Goal: Communication & Community: Answer question/provide support

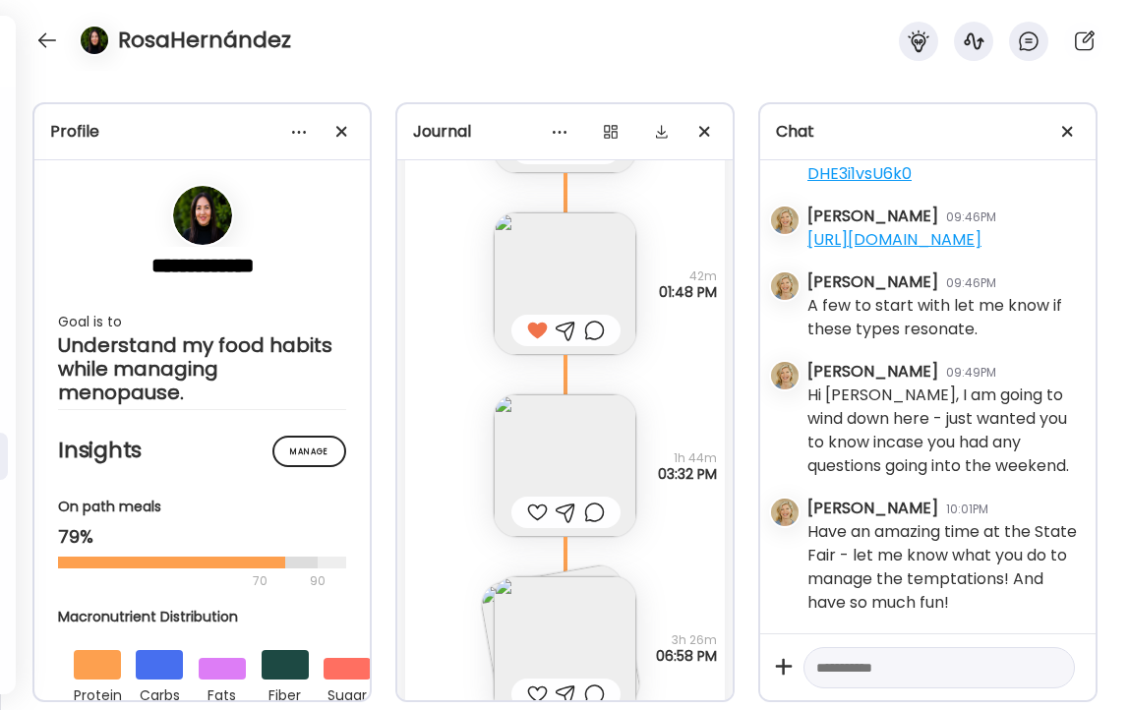
scroll to position [26589, 0]
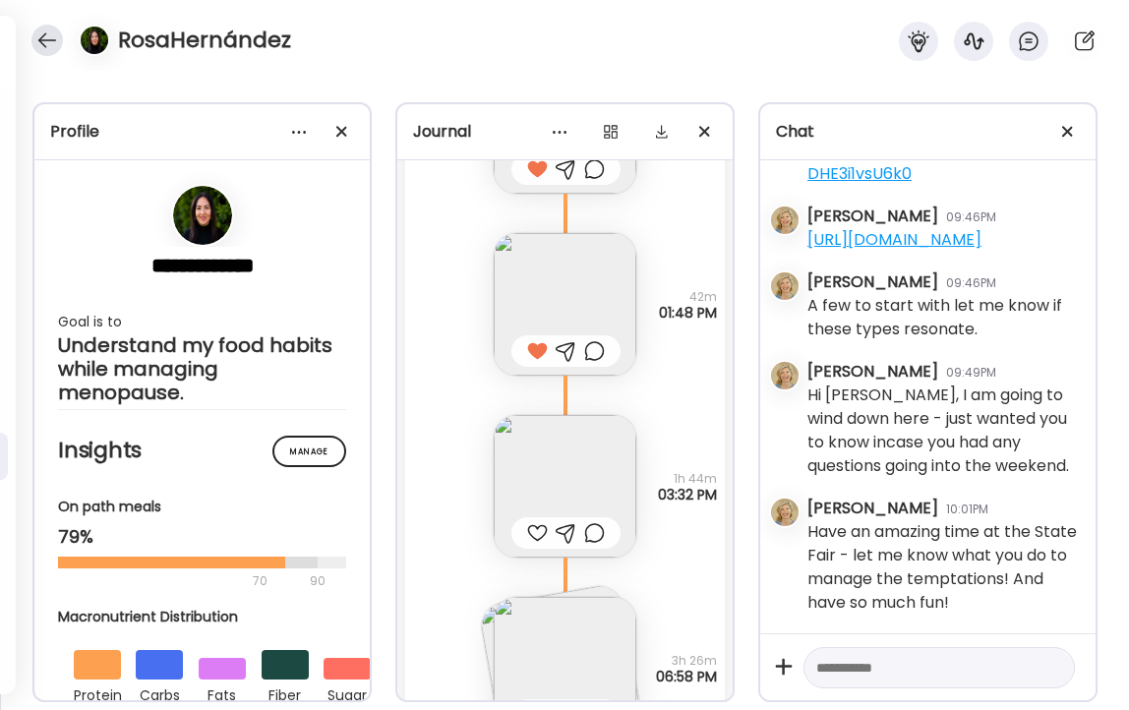
click at [42, 35] on div at bounding box center [46, 40] width 31 height 31
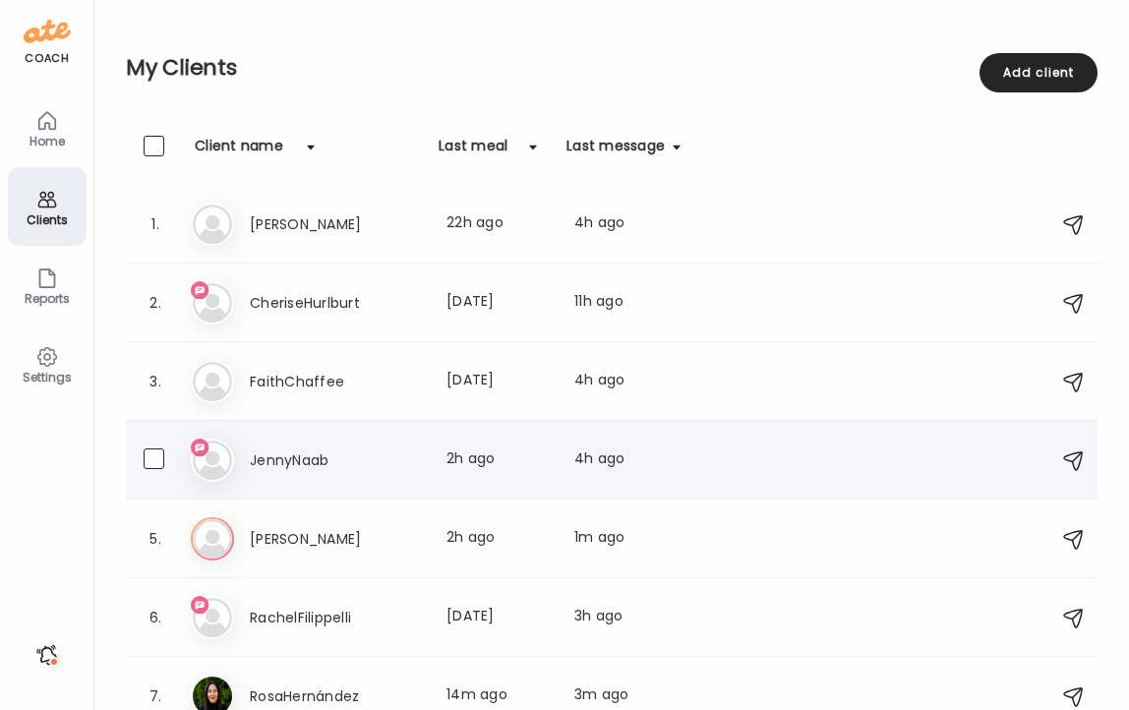
scroll to position [23, 0]
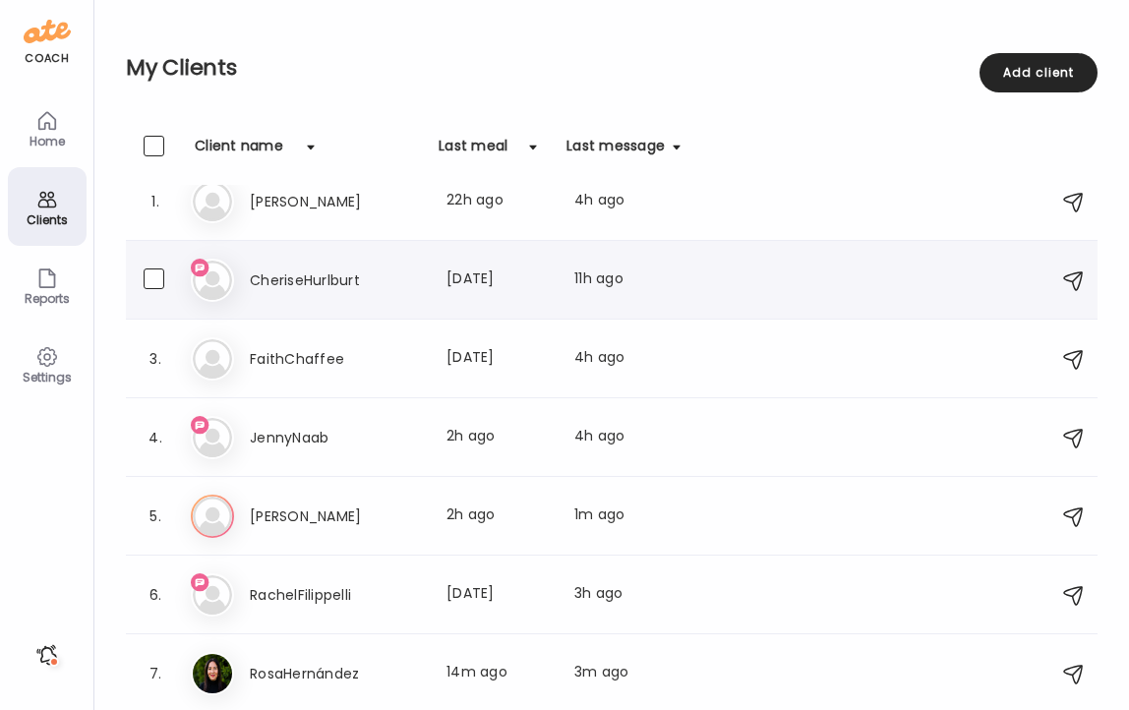
click at [307, 269] on h3 "CheriseHurlburt" at bounding box center [336, 281] width 173 height 24
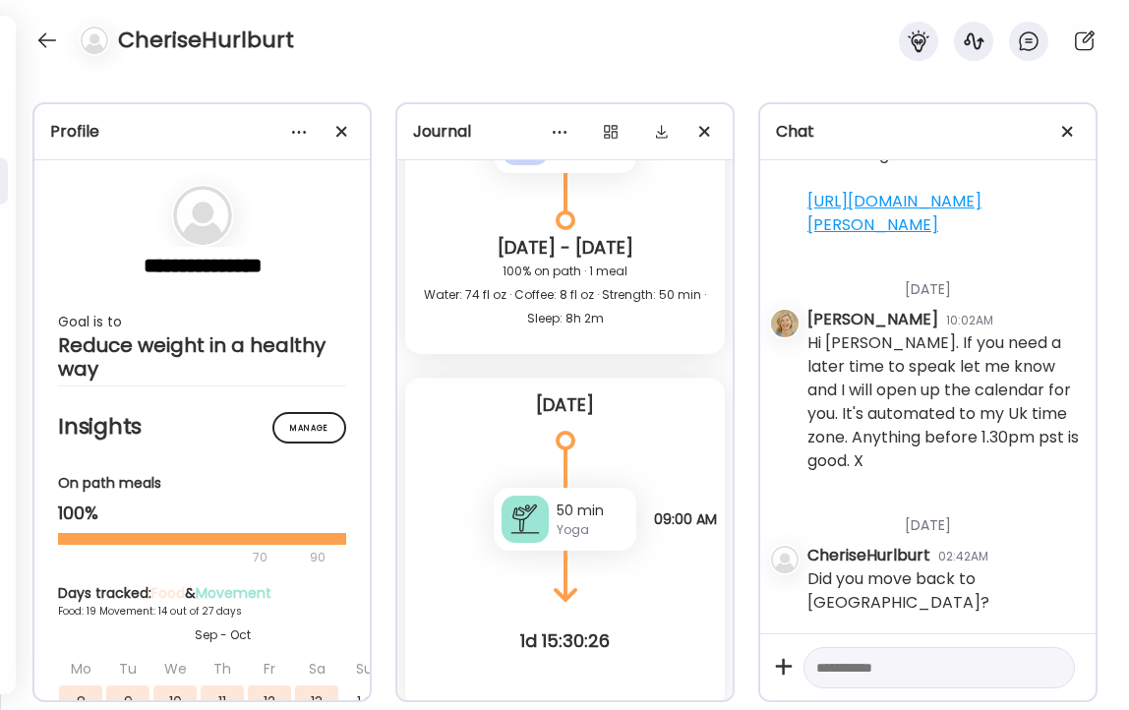
scroll to position [105962, 0]
click at [927, 664] on textarea at bounding box center [921, 668] width 211 height 24
type textarea "**********"
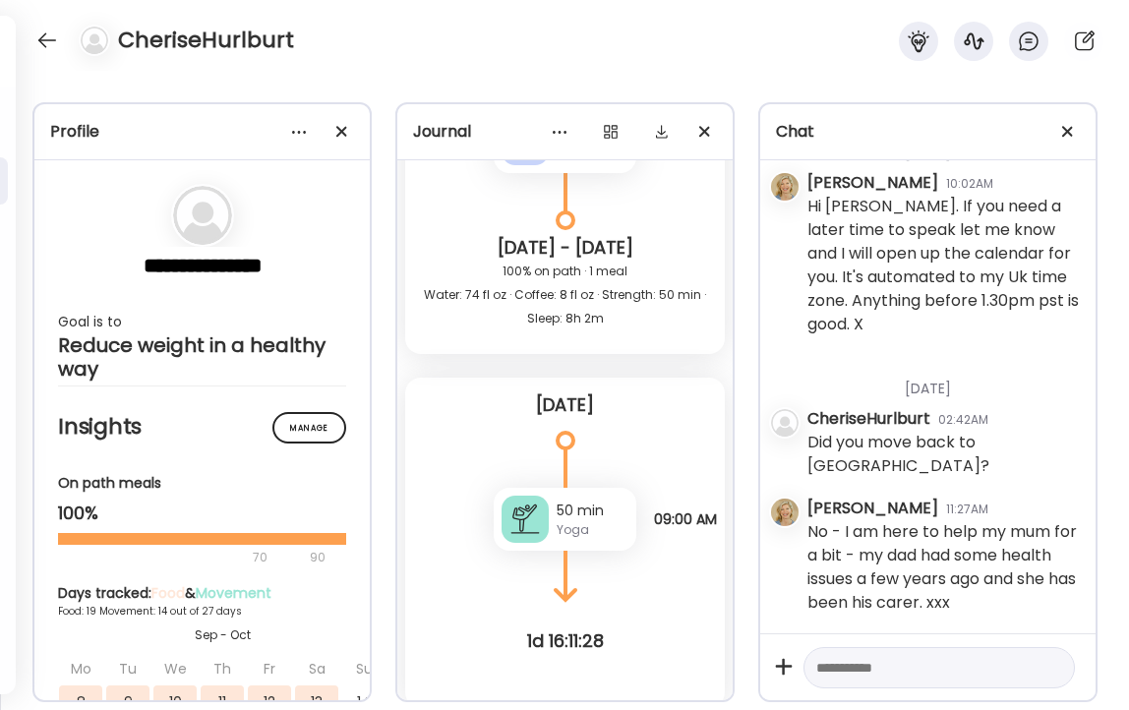
scroll to position [106100, 0]
click at [42, 38] on div at bounding box center [46, 40] width 31 height 31
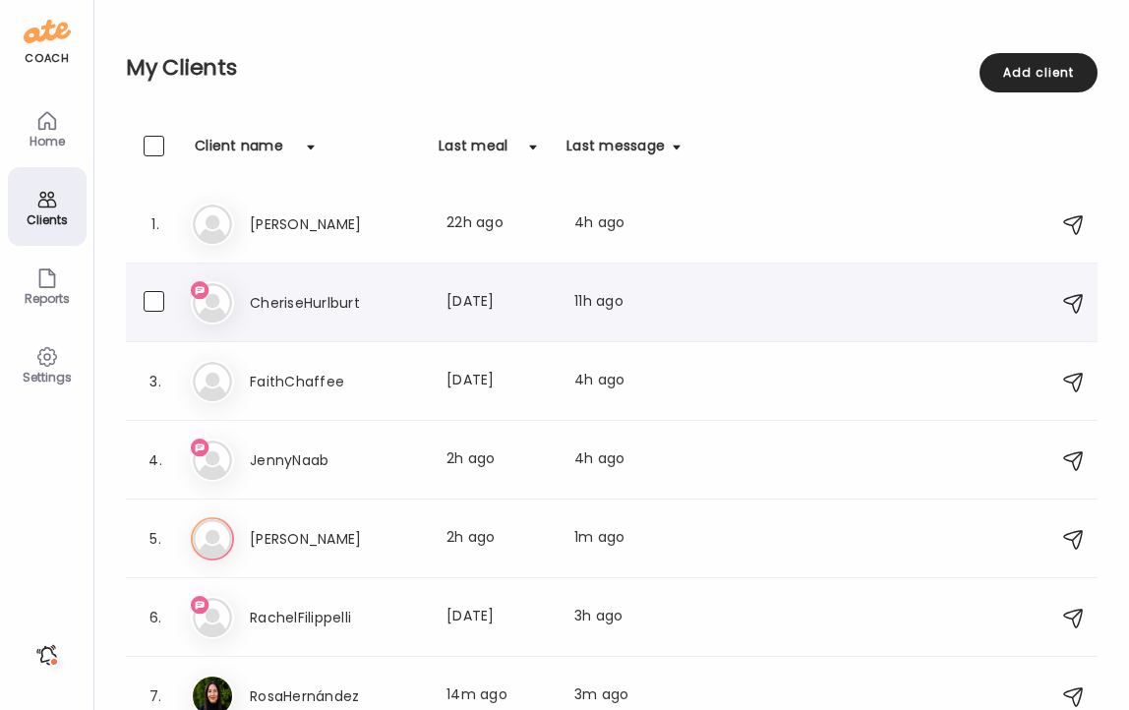
click at [310, 296] on h3 "CheriseHurlburt" at bounding box center [336, 303] width 173 height 24
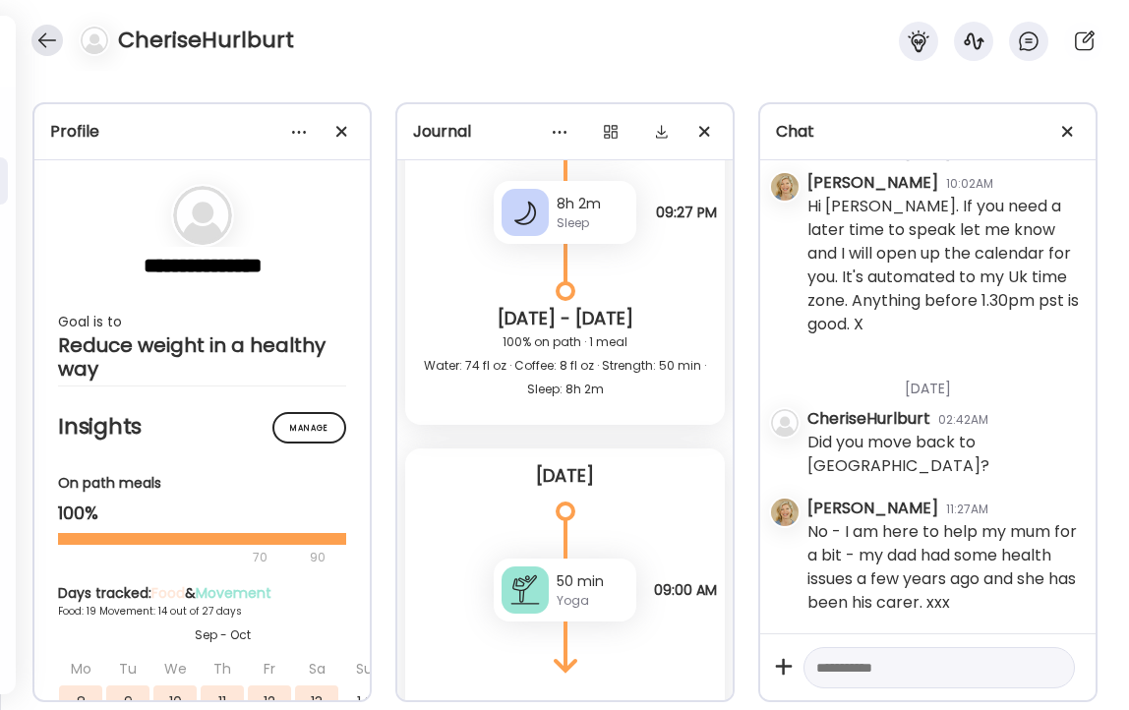
click at [43, 35] on div at bounding box center [46, 40] width 31 height 31
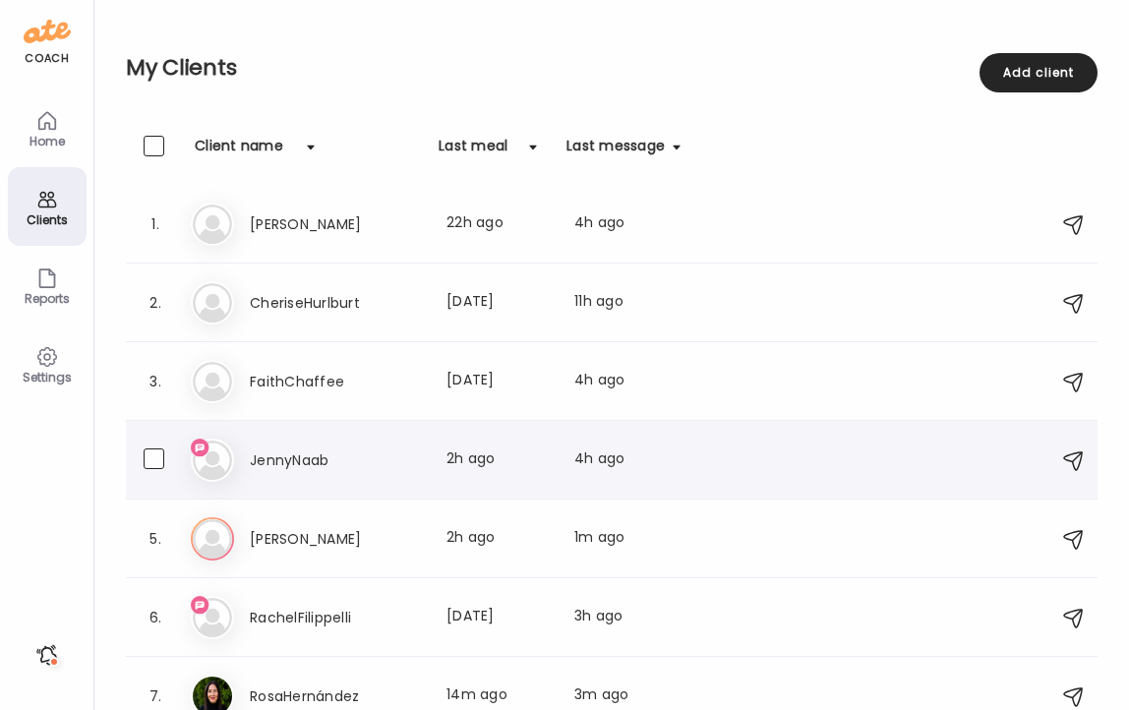
click at [272, 465] on h3 "JennyNaab" at bounding box center [336, 461] width 173 height 24
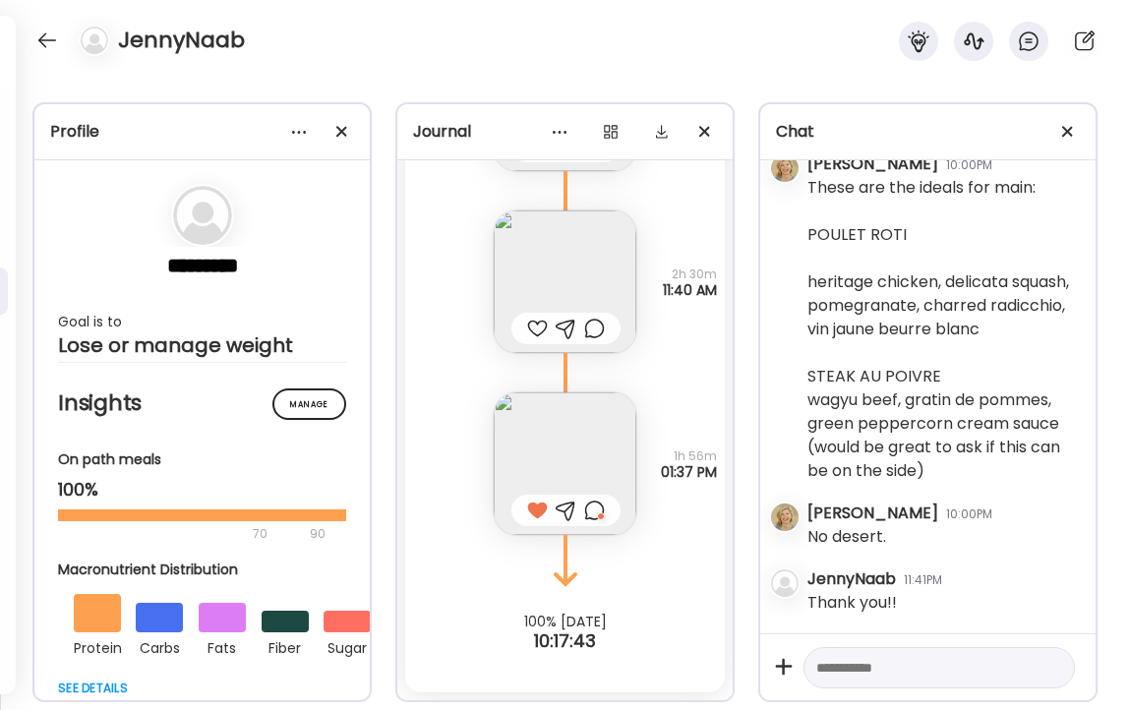
scroll to position [10084, 0]
click at [858, 669] on textarea at bounding box center [921, 668] width 211 height 24
type textarea "*"
click at [40, 43] on div at bounding box center [46, 40] width 31 height 31
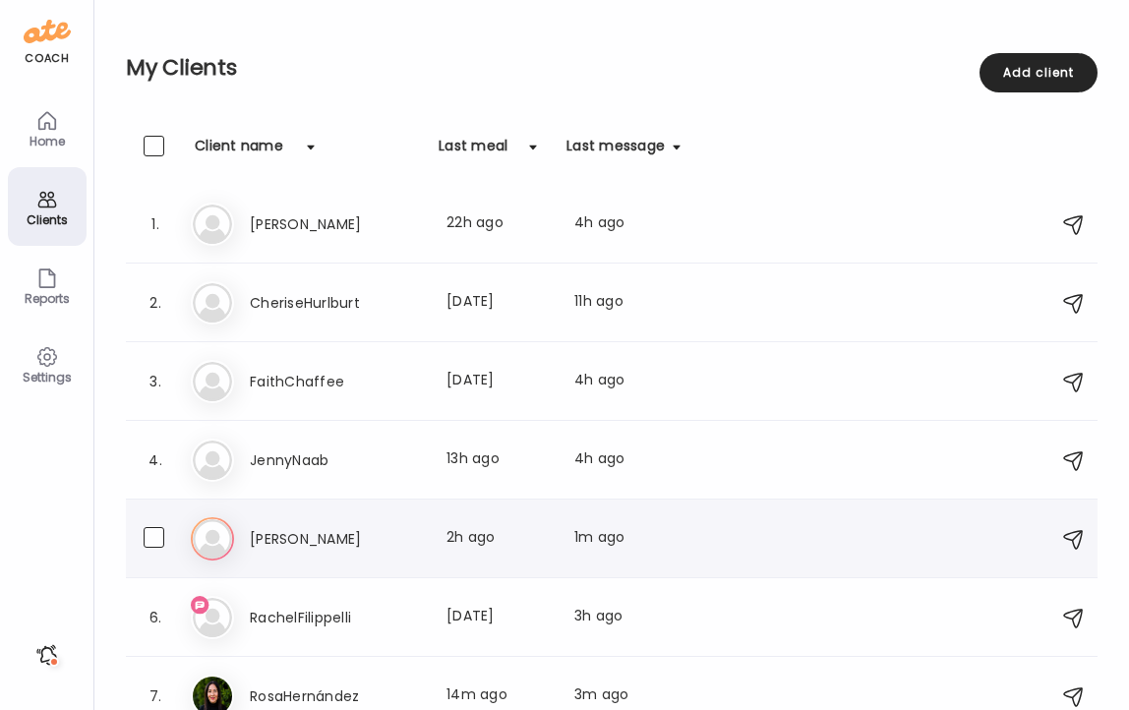
click at [285, 534] on h3 "[PERSON_NAME]" at bounding box center [336, 539] width 173 height 24
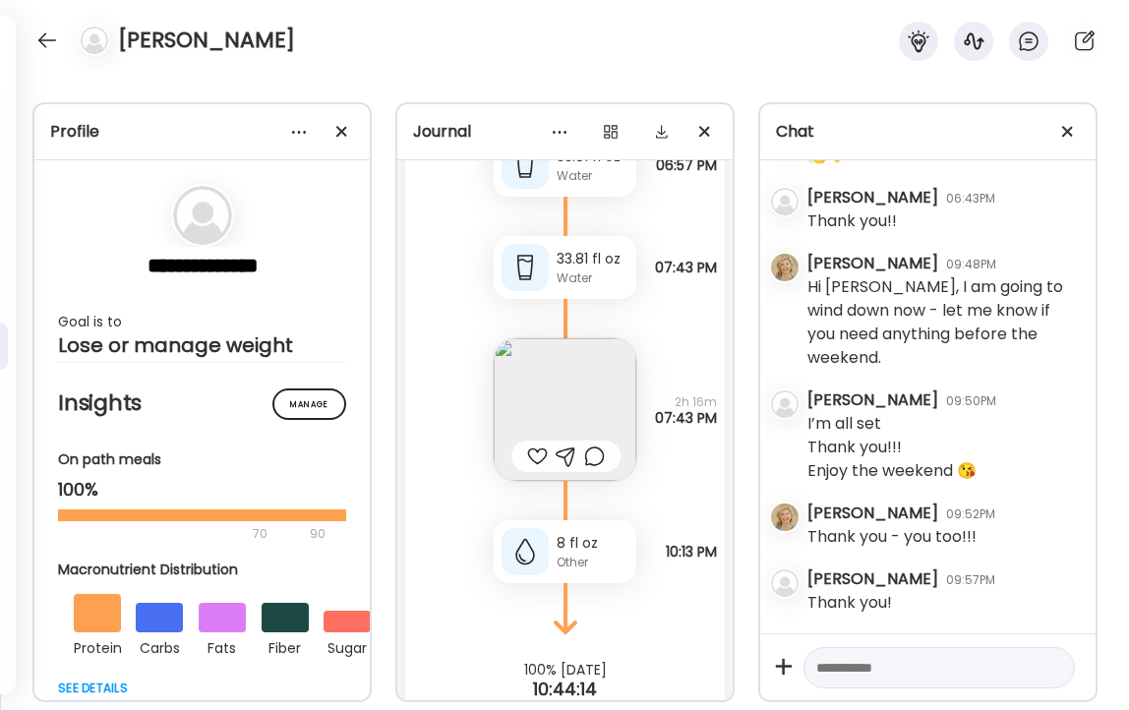
scroll to position [39121, 0]
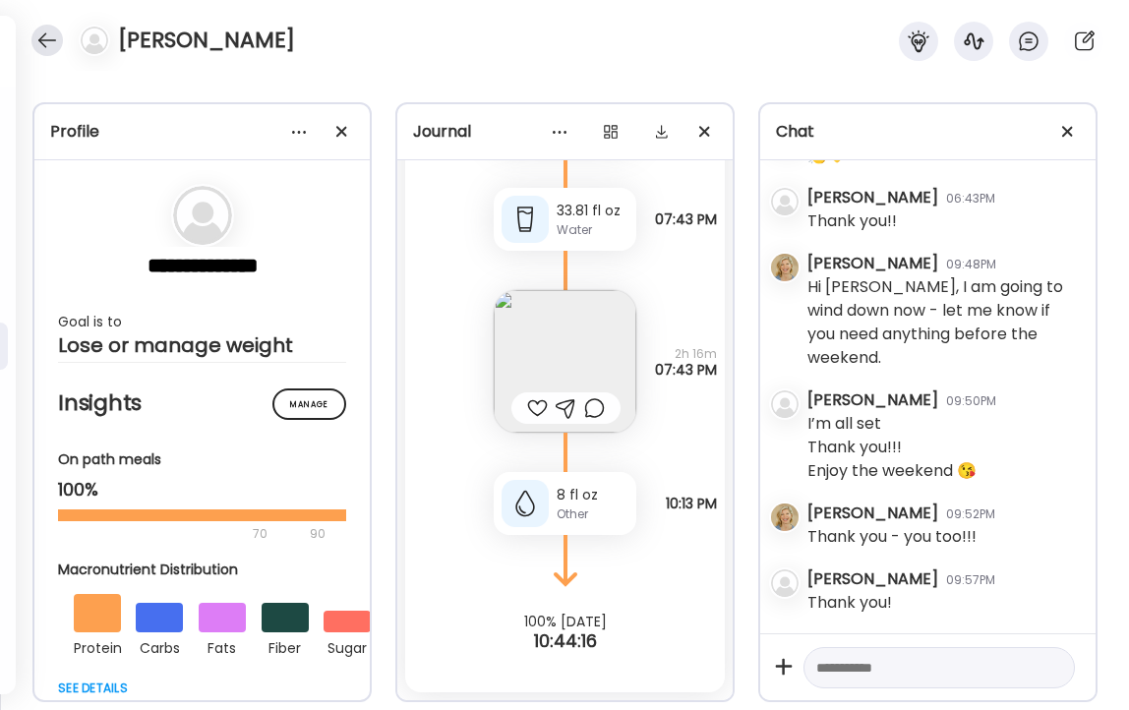
click at [42, 39] on div at bounding box center [46, 40] width 31 height 31
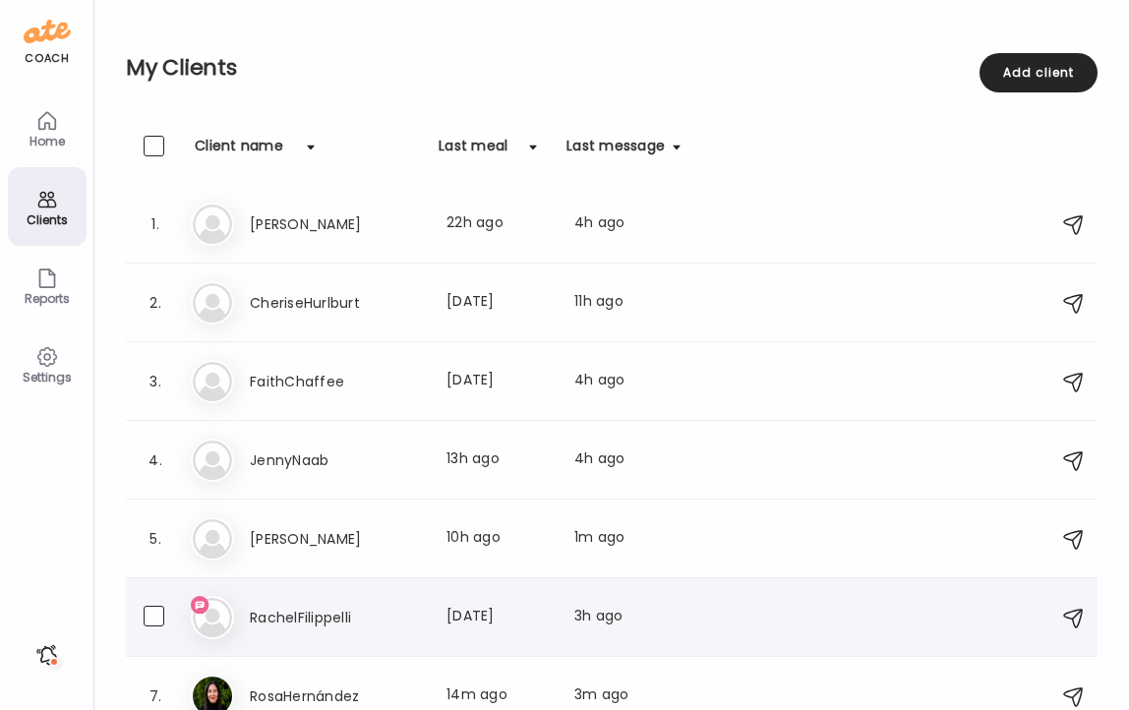
click at [277, 618] on h3 "RachelFilippelli" at bounding box center [336, 618] width 173 height 24
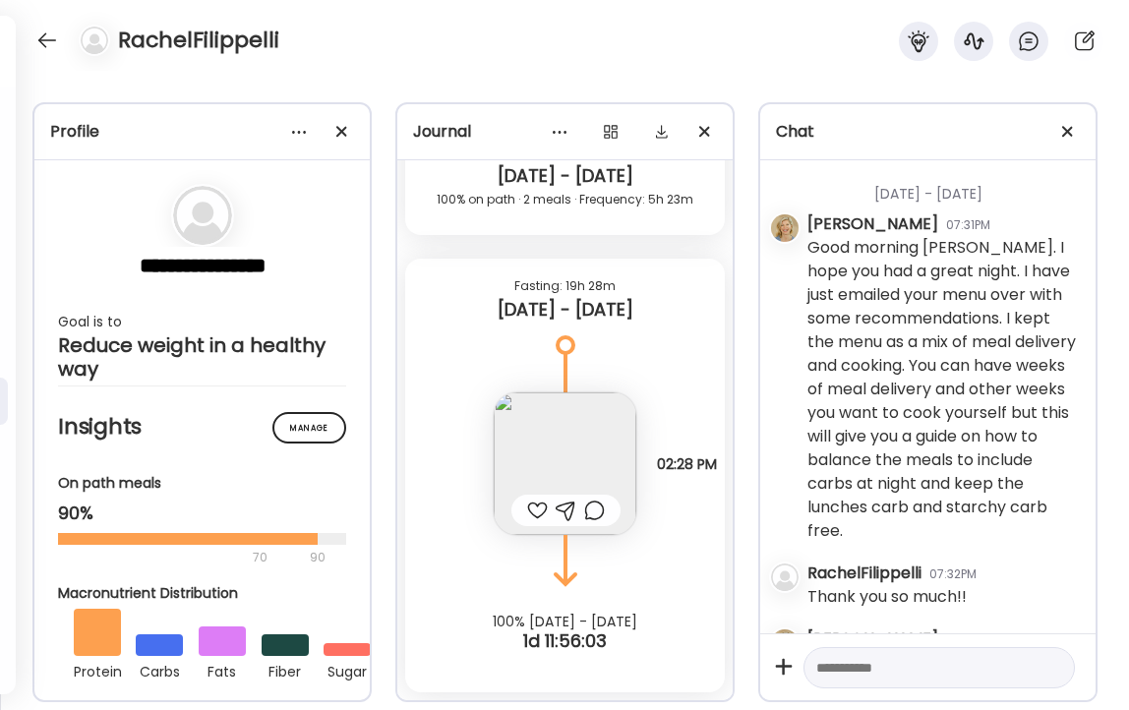
scroll to position [79362, 0]
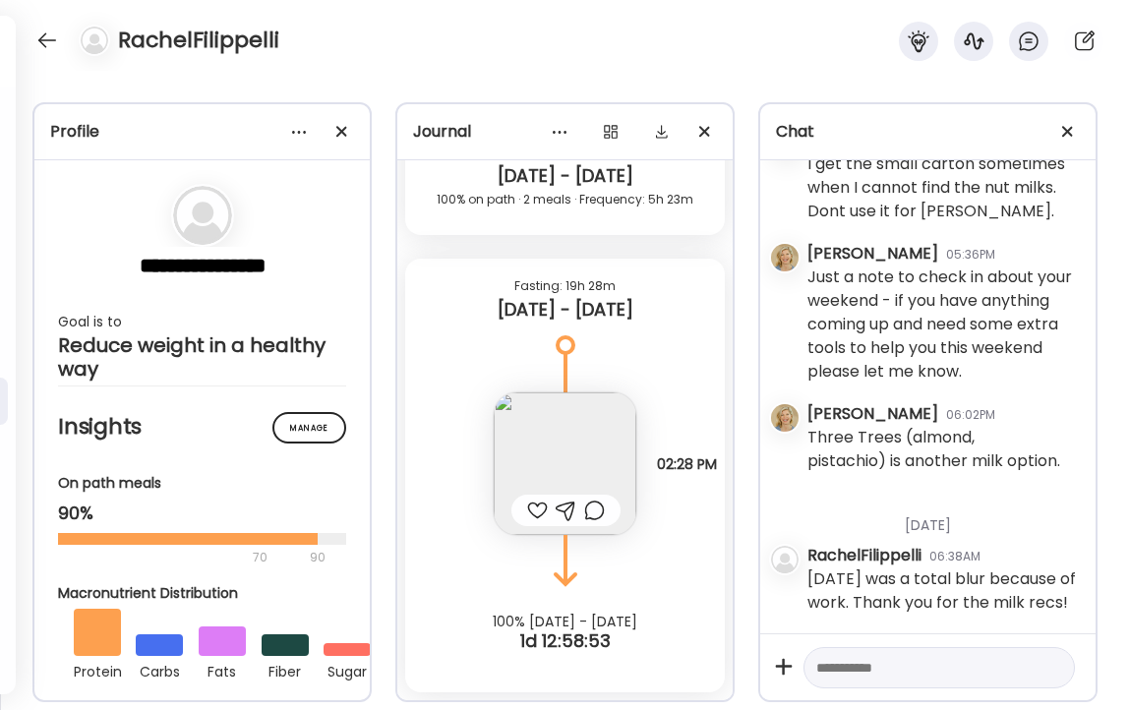
click at [917, 677] on textarea at bounding box center [921, 668] width 211 height 24
type textarea "**********"
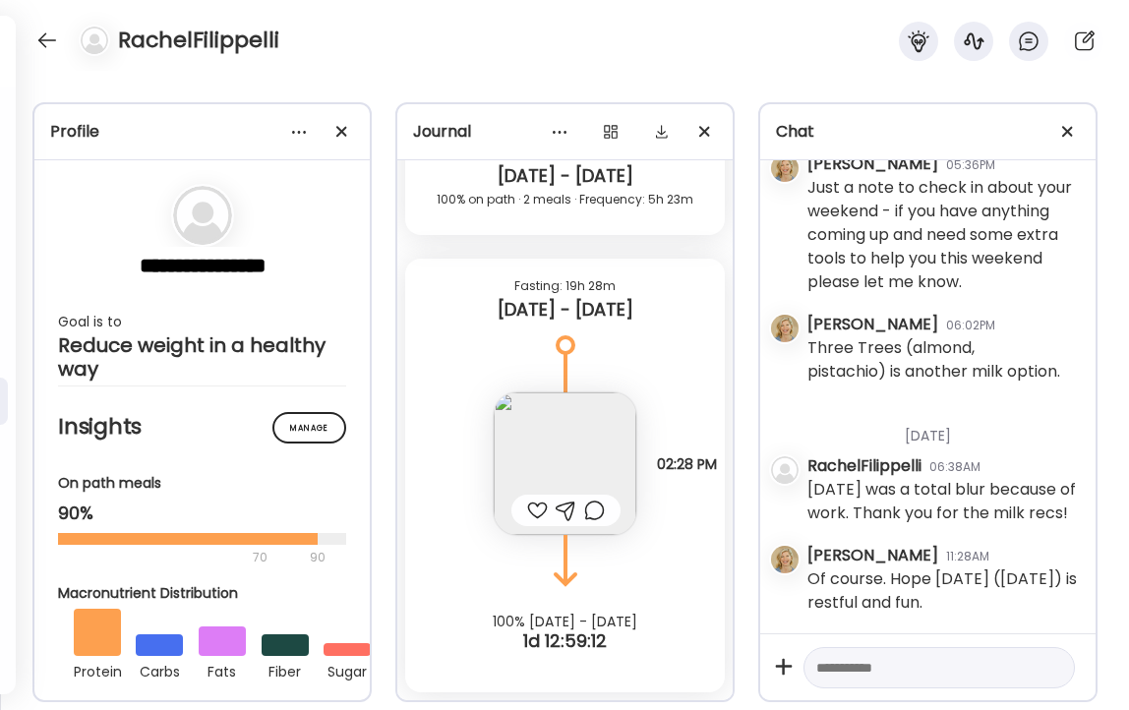
scroll to position [79452, 0]
click at [44, 39] on div at bounding box center [46, 40] width 31 height 31
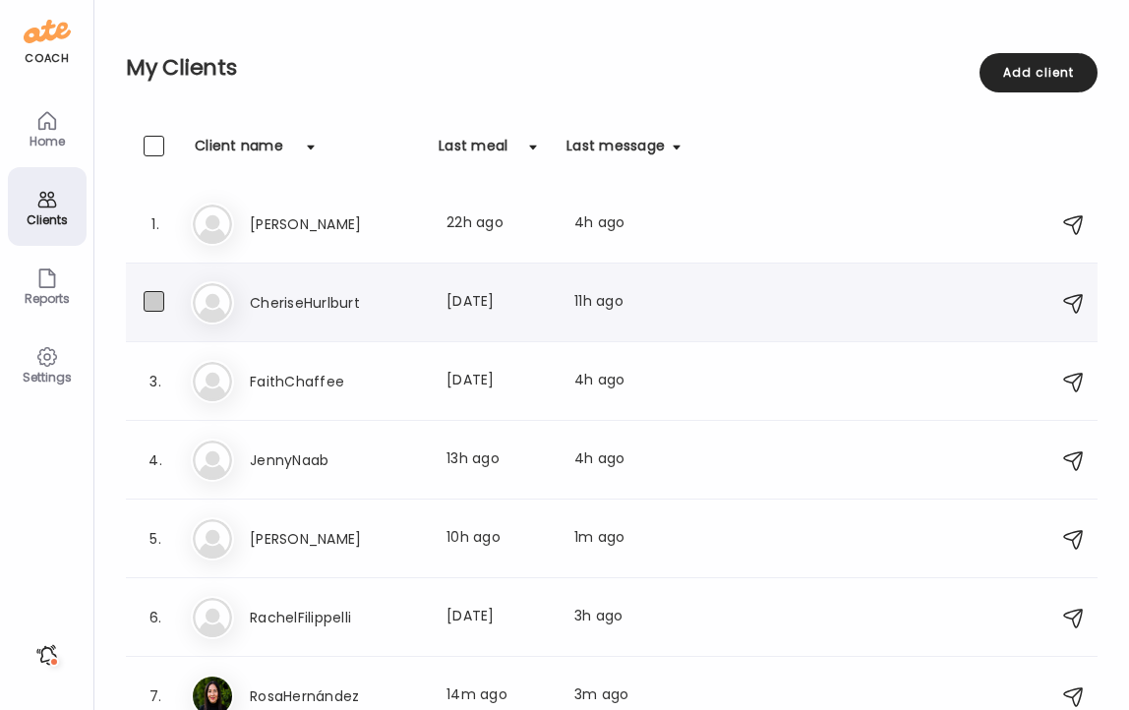
scroll to position [23, 0]
